Goal: Information Seeking & Learning: Learn about a topic

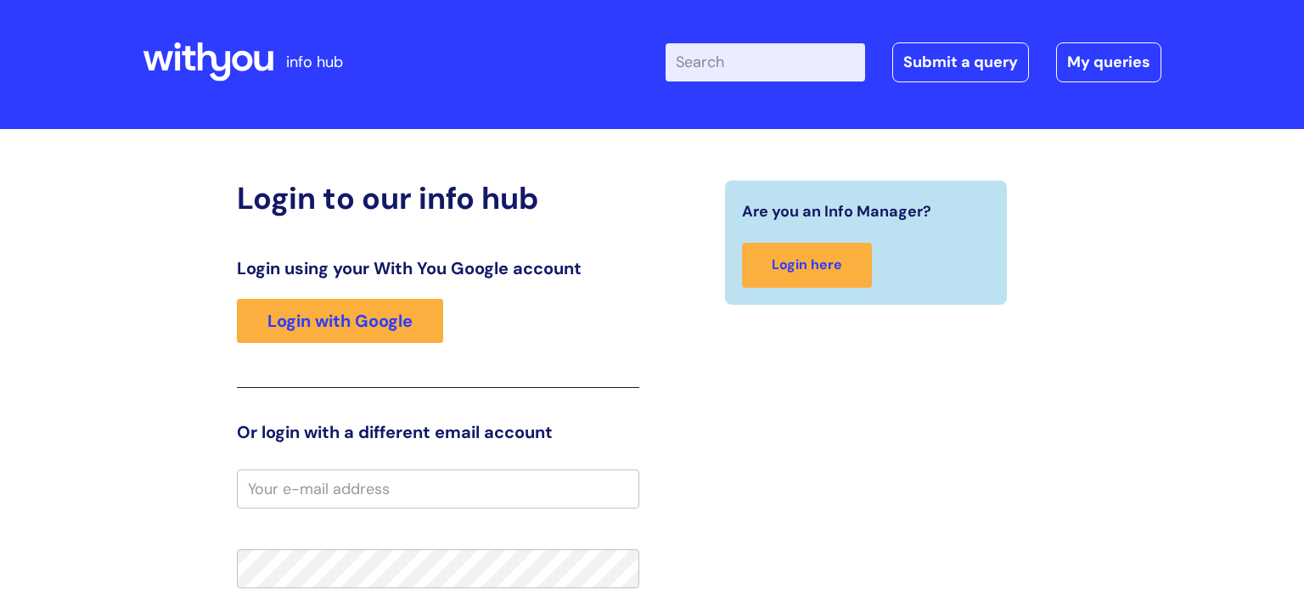
scroll to position [9, 0]
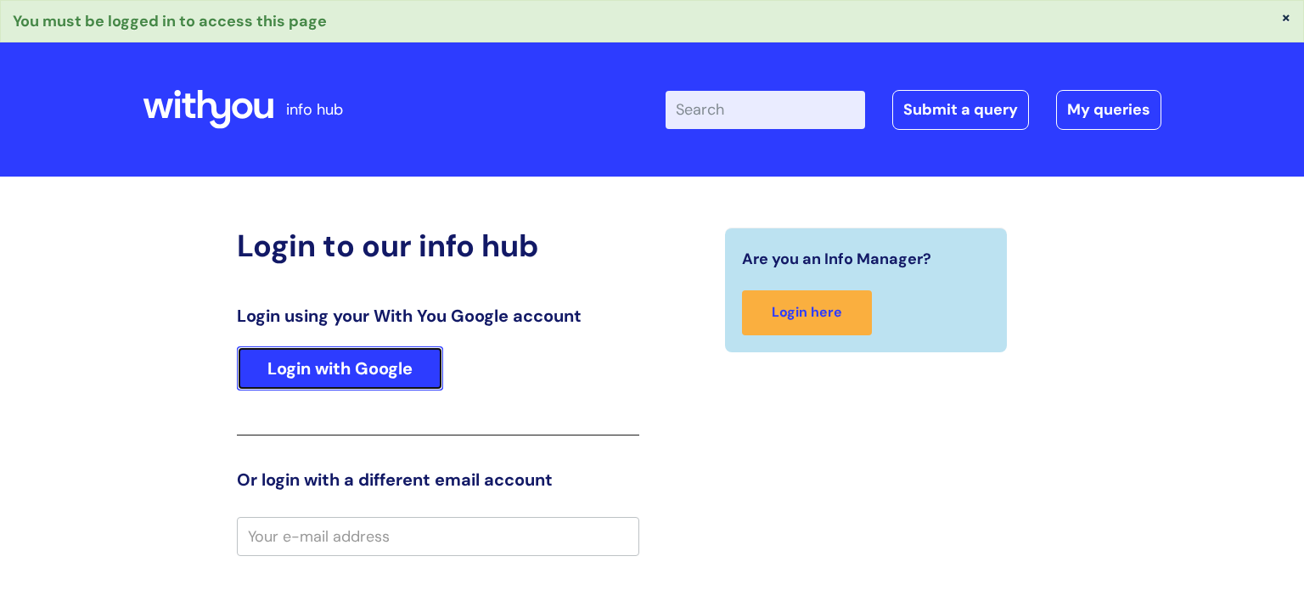
click at [364, 364] on link "Login with Google" at bounding box center [340, 368] width 206 height 44
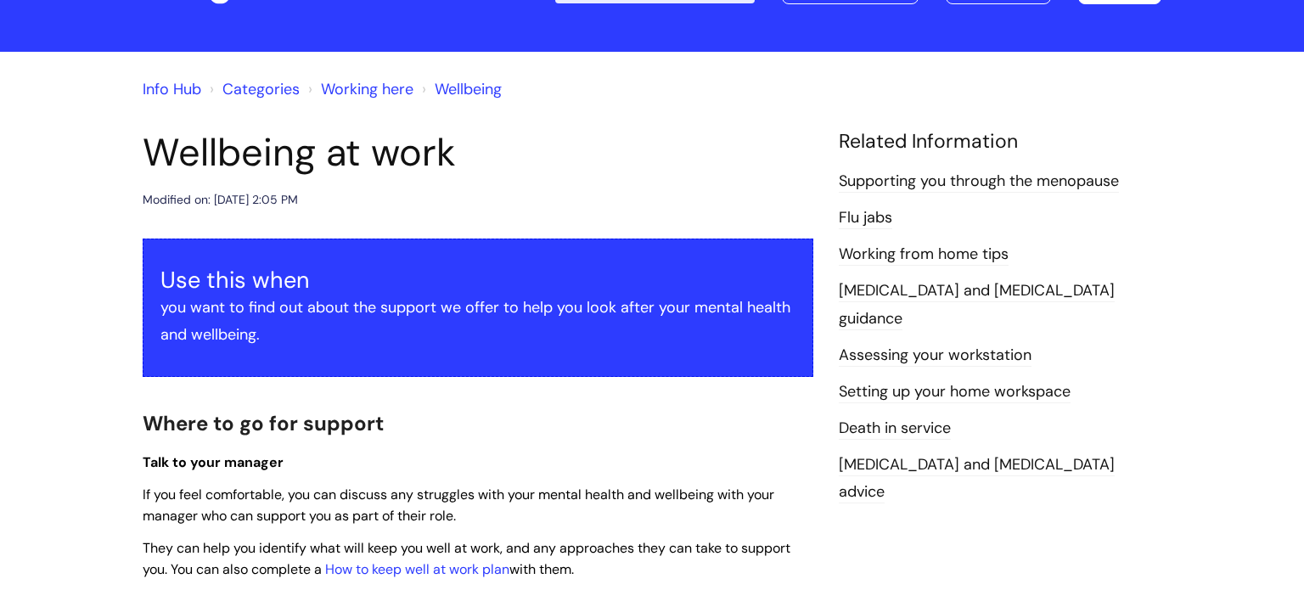
scroll to position [85, 0]
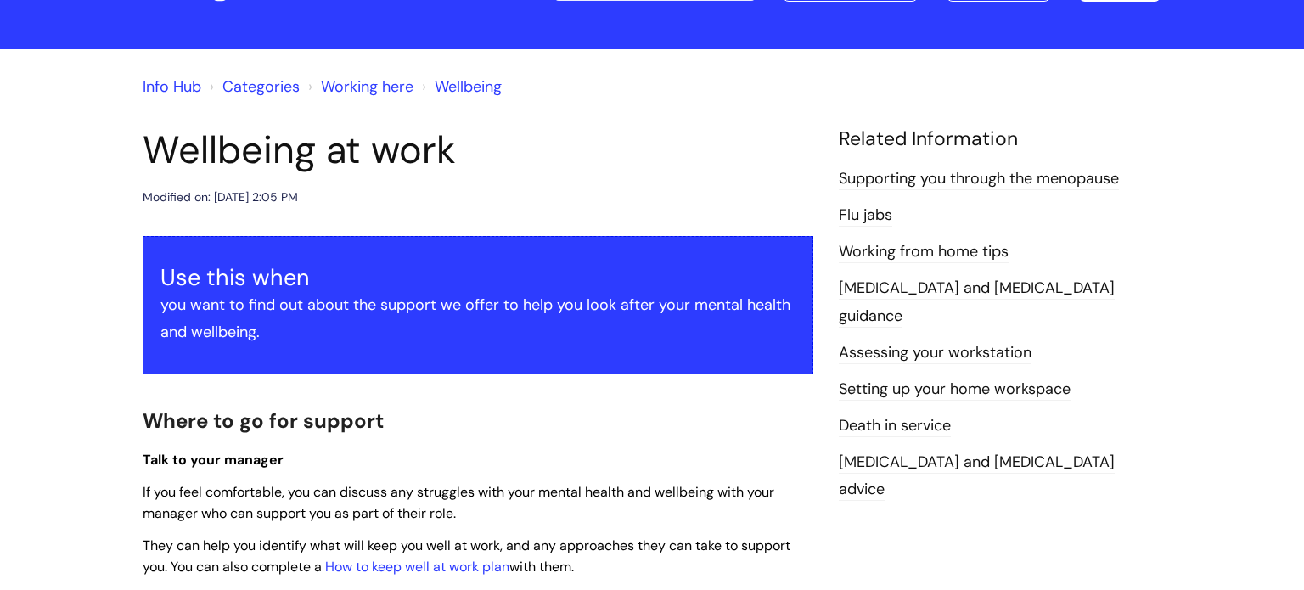
click at [943, 177] on link "Supporting you through the menopause" at bounding box center [979, 179] width 280 height 22
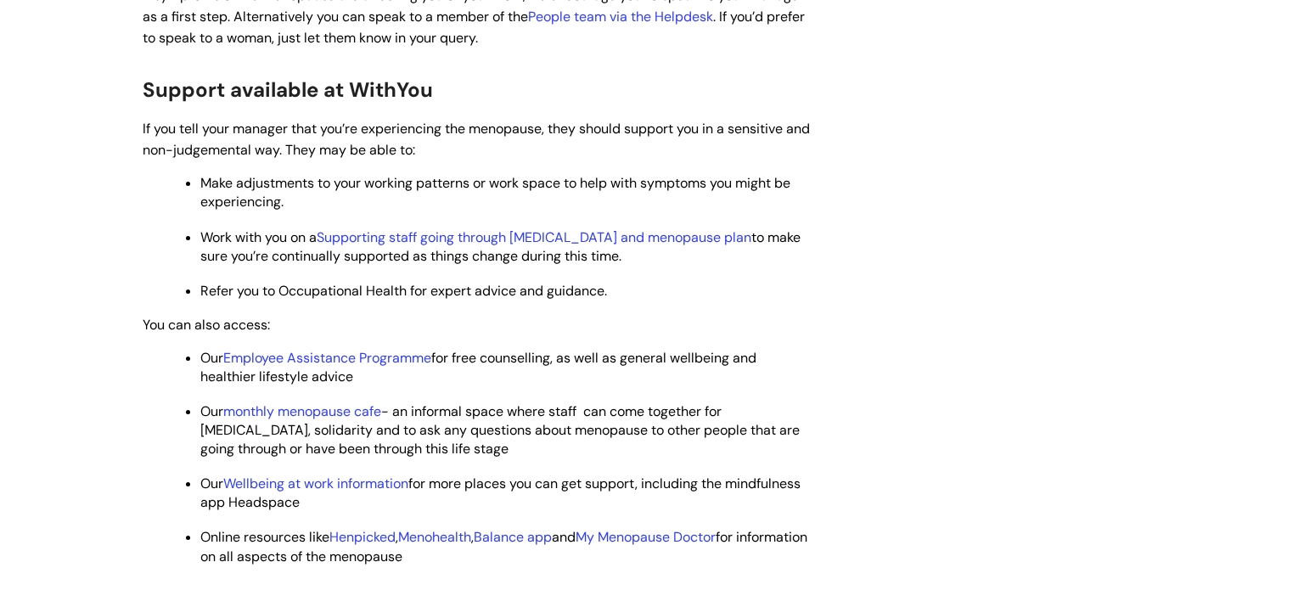
scroll to position [601, 0]
